Goal: Navigation & Orientation: Find specific page/section

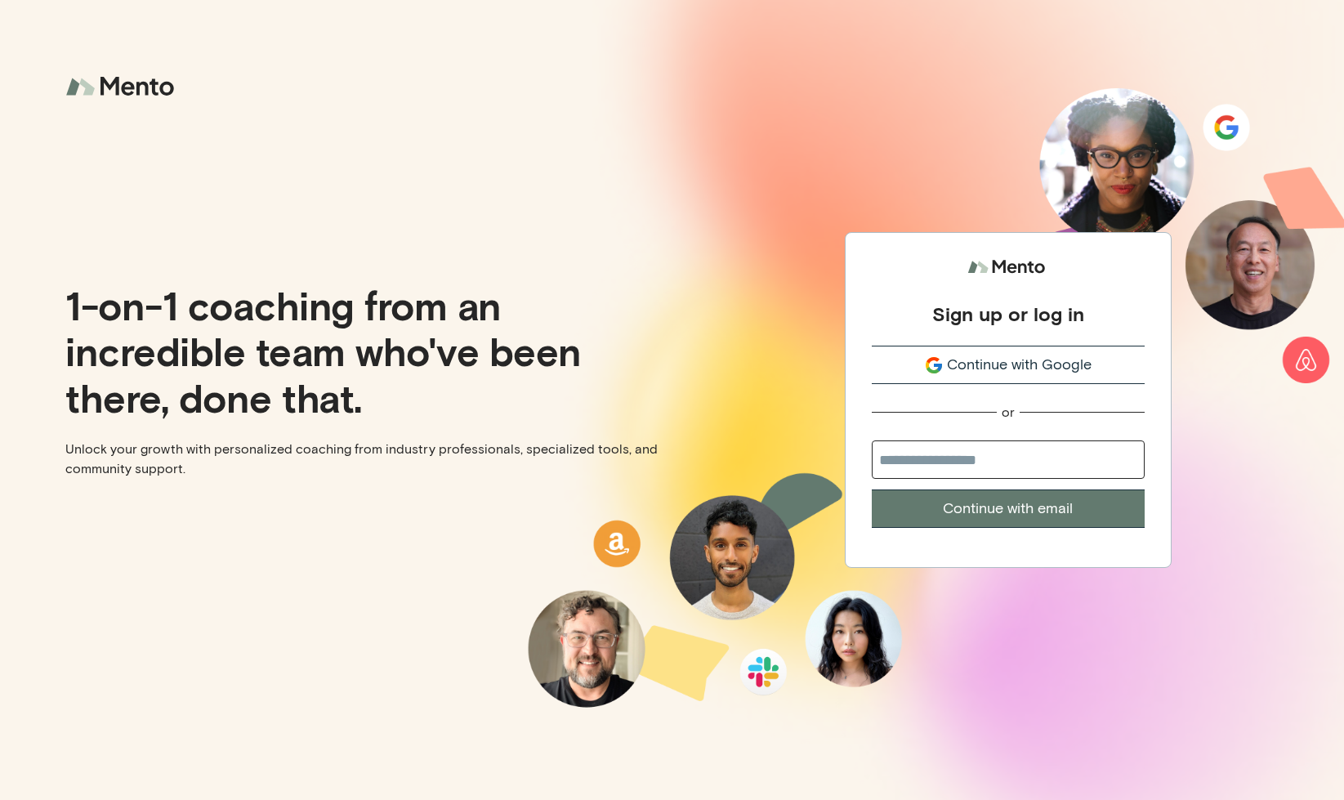
click at [952, 356] on span "Continue with Google" at bounding box center [1019, 365] width 145 height 22
click at [947, 466] on input "email" at bounding box center [1007, 459] width 273 height 38
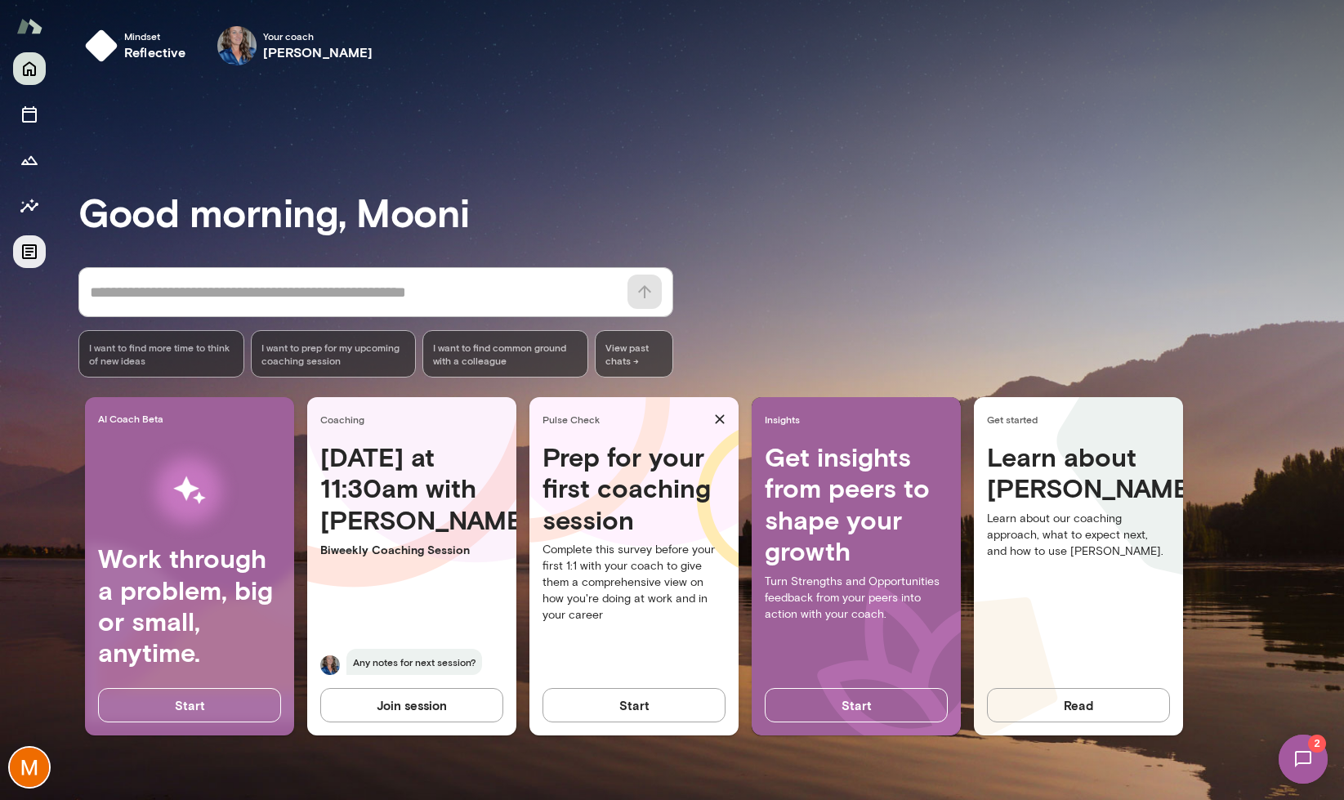
click at [20, 251] on icon "Documents" at bounding box center [30, 252] width 20 height 20
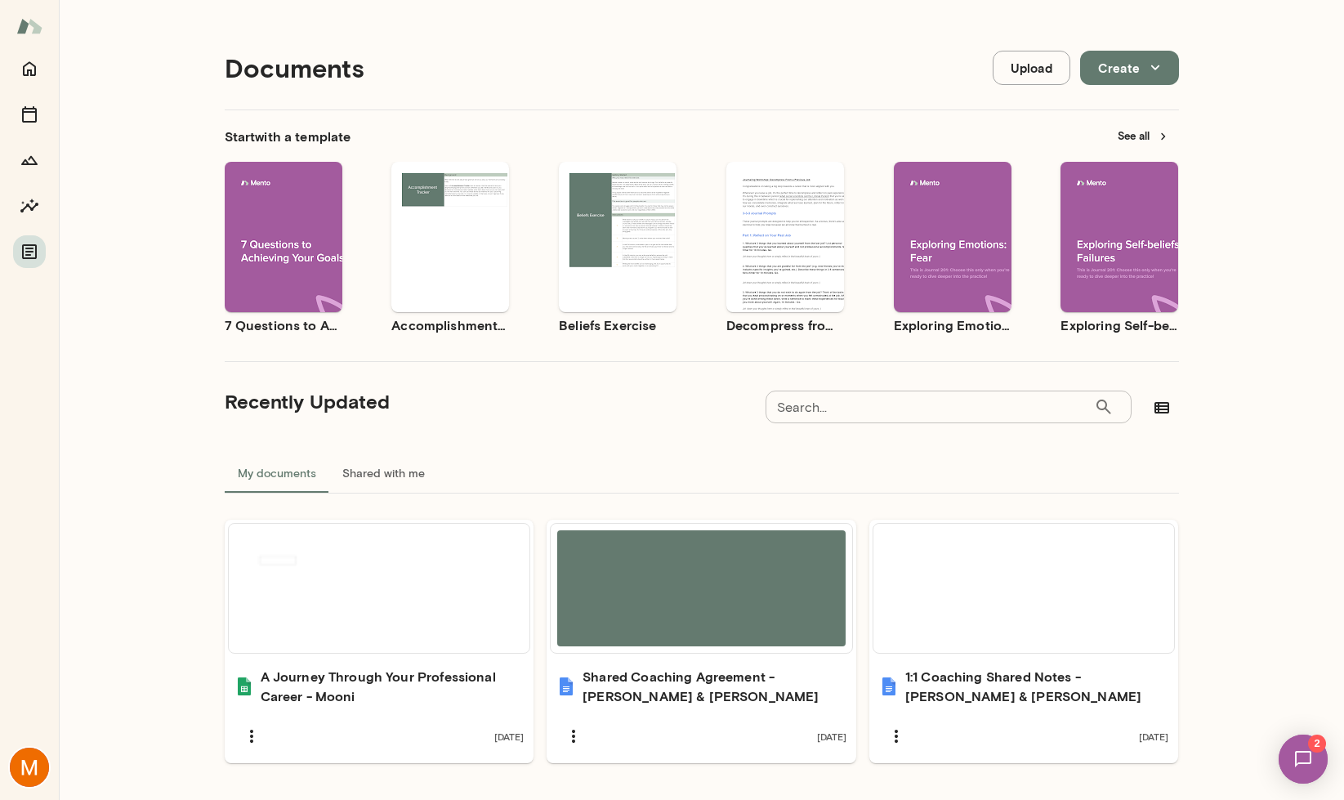
scroll to position [42, 0]
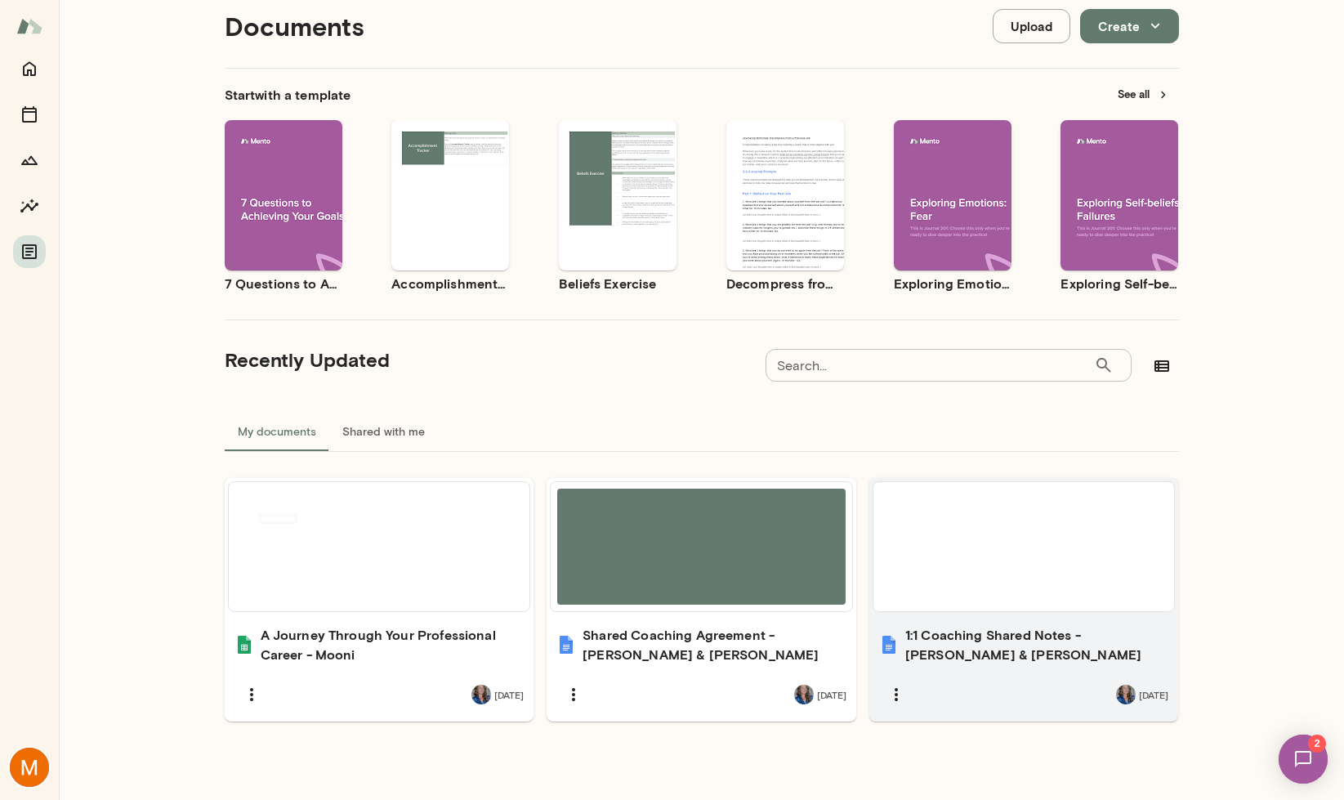
click at [958, 579] on div at bounding box center [1024, 546] width 288 height 116
